Goal: Navigation & Orientation: Go to known website

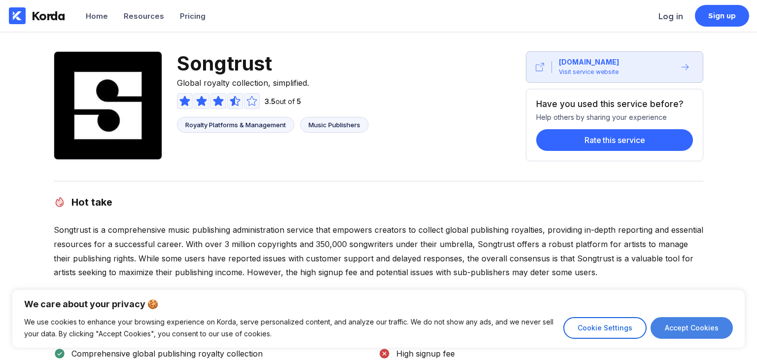
click at [692, 326] on button "Accept Cookies" at bounding box center [692, 328] width 82 height 22
checkbox input "true"
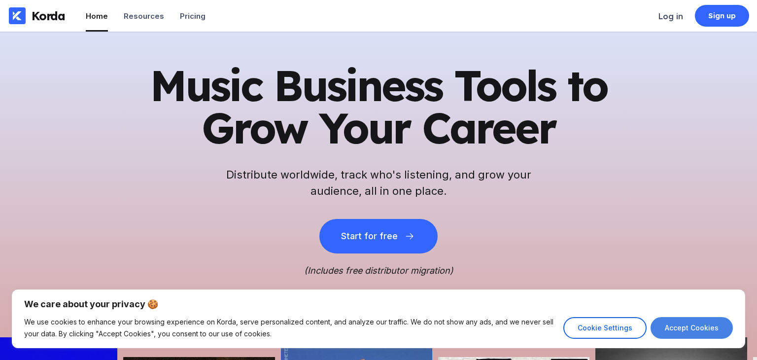
click at [669, 322] on button "Accept Cookies" at bounding box center [692, 328] width 82 height 22
checkbox input "true"
